Goal: Navigation & Orientation: Find specific page/section

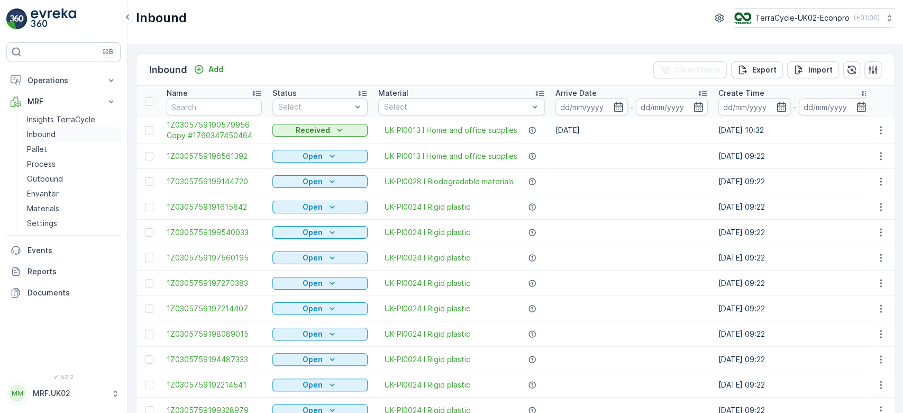
click at [52, 134] on p "Inbound" at bounding box center [41, 134] width 29 height 11
click at [55, 161] on link "Process" at bounding box center [72, 164] width 98 height 15
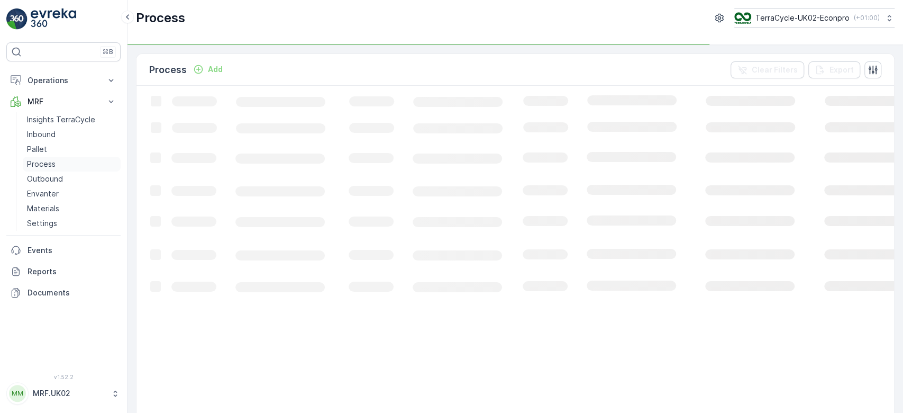
click at [55, 161] on link "Process" at bounding box center [72, 164] width 98 height 15
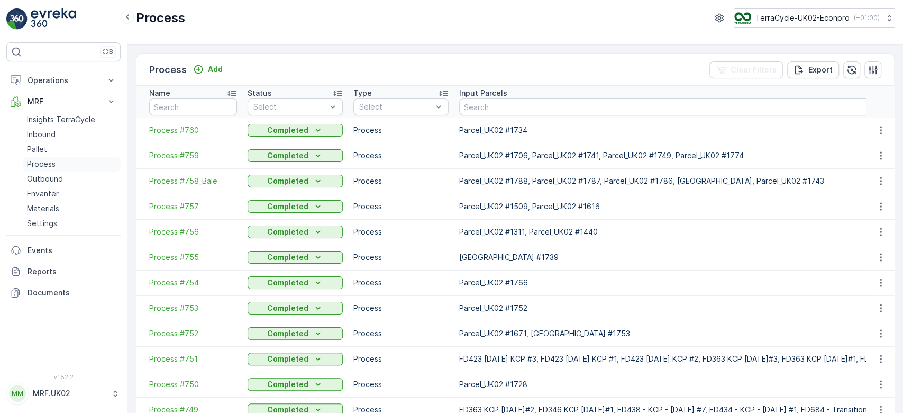
click at [55, 161] on link "Process" at bounding box center [72, 164] width 98 height 15
click at [56, 178] on p "Outbound" at bounding box center [45, 179] width 36 height 11
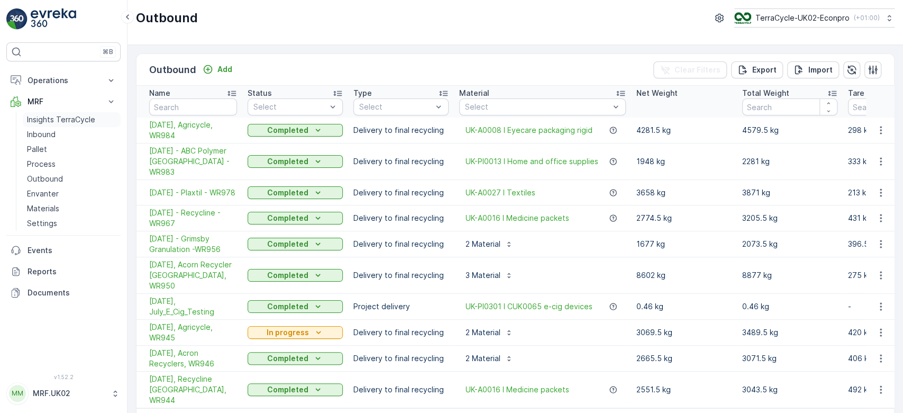
click at [57, 125] on link "Insights TerraCycle" at bounding box center [72, 119] width 98 height 15
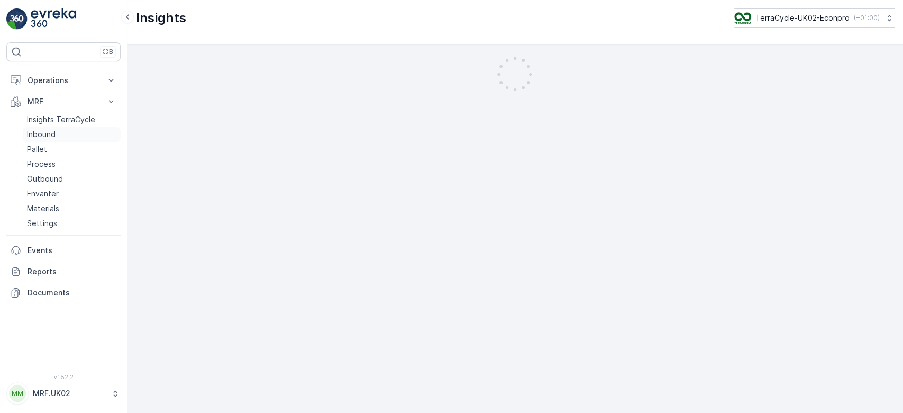
click at [56, 130] on link "Inbound" at bounding box center [72, 134] width 98 height 15
